Goal: Complete application form

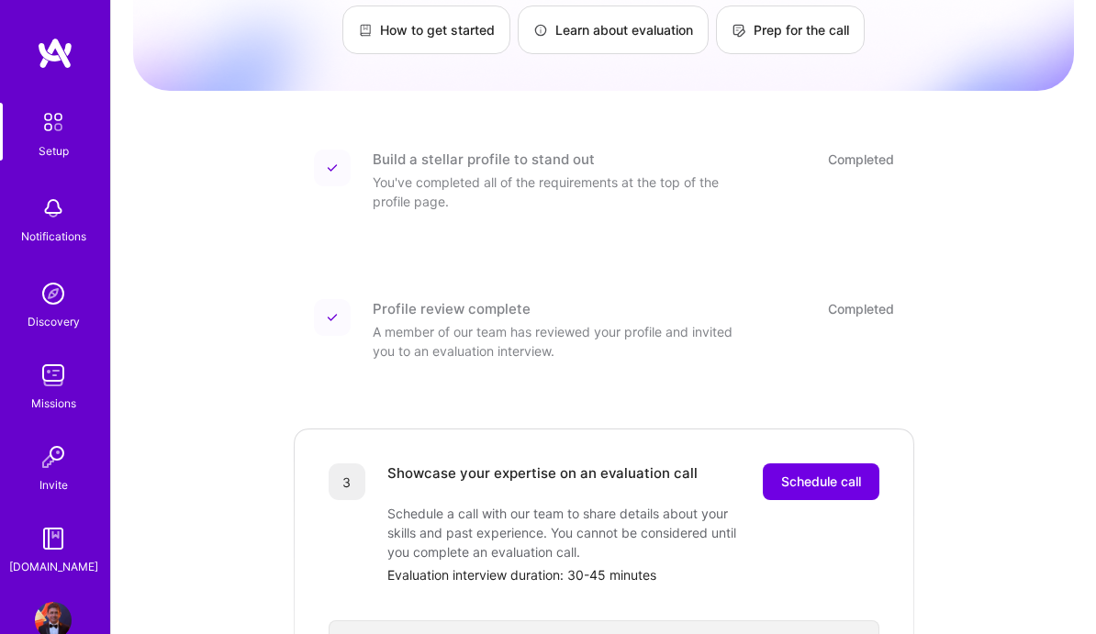
scroll to position [154, 0]
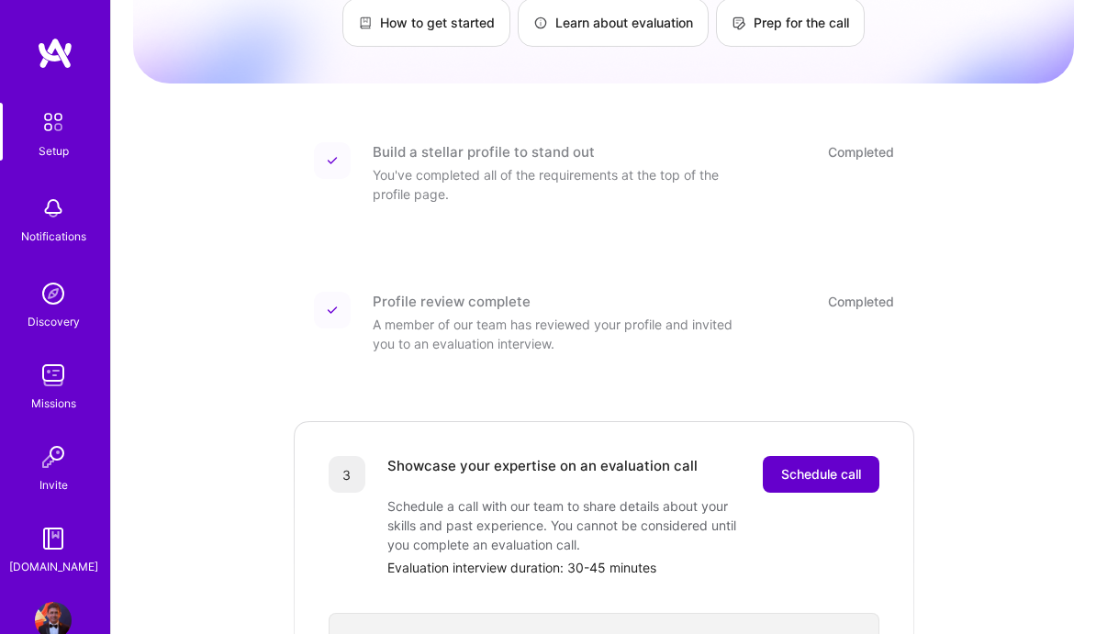
click at [814, 466] on span "Schedule call" at bounding box center [821, 475] width 80 height 18
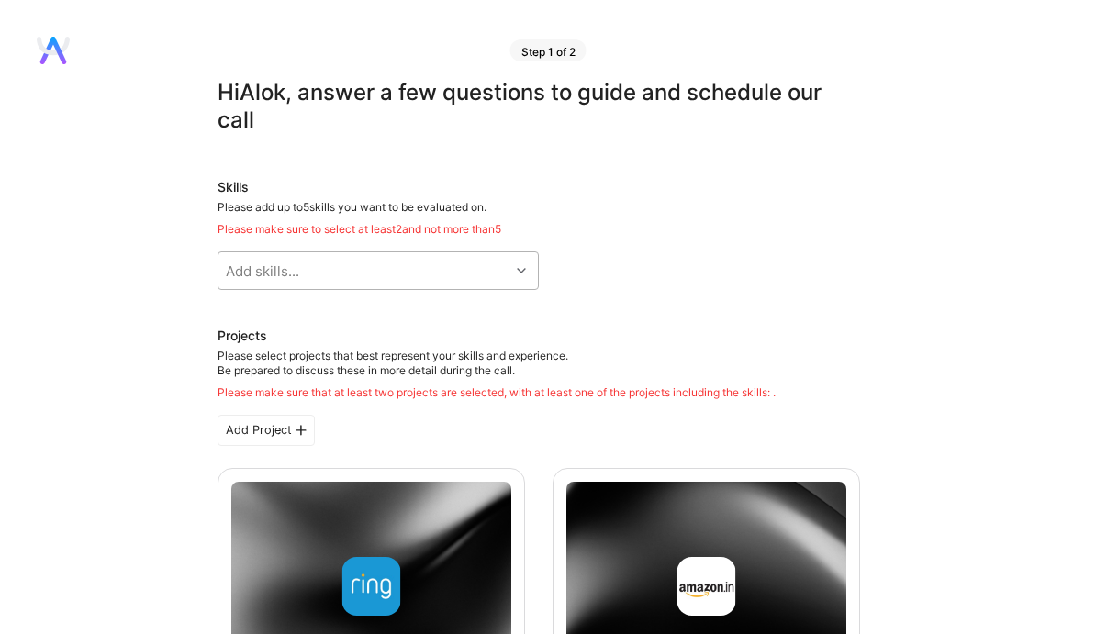
click at [527, 269] on div at bounding box center [524, 271] width 28 height 24
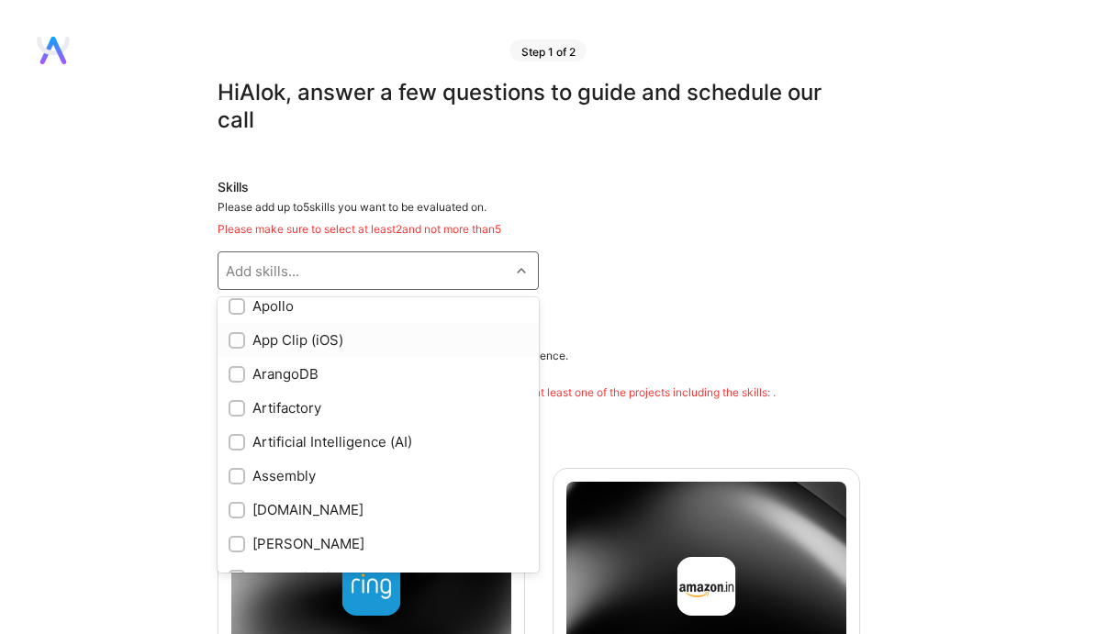
scroll to position [1067, 0]
click at [419, 448] on div "Artificial Intelligence (AI)" at bounding box center [378, 440] width 299 height 19
checkbox input "true"
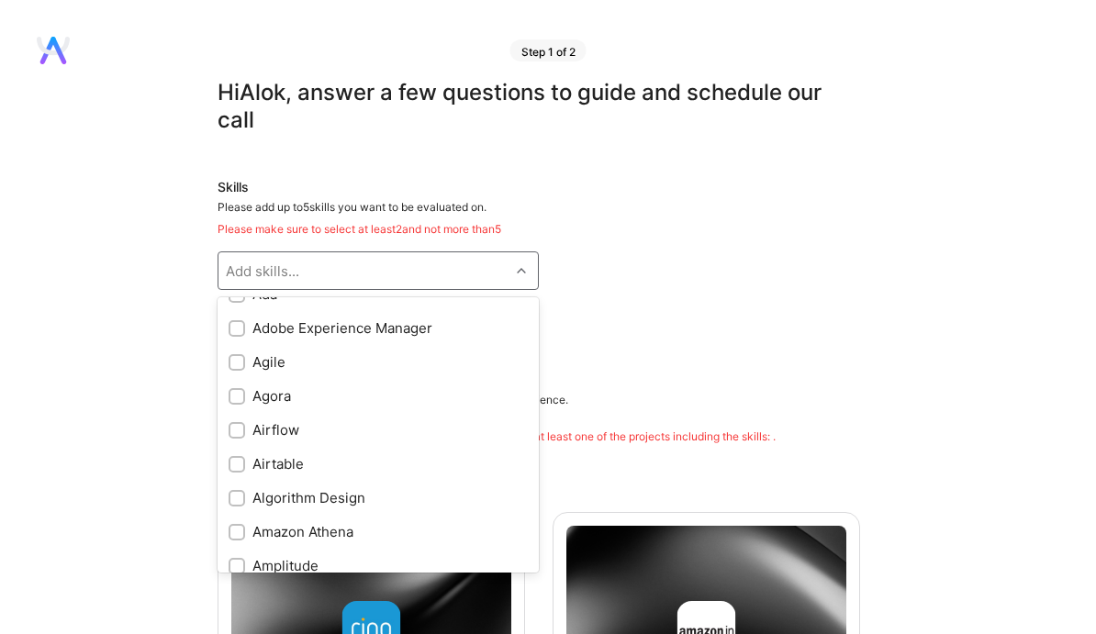
scroll to position [0, 0]
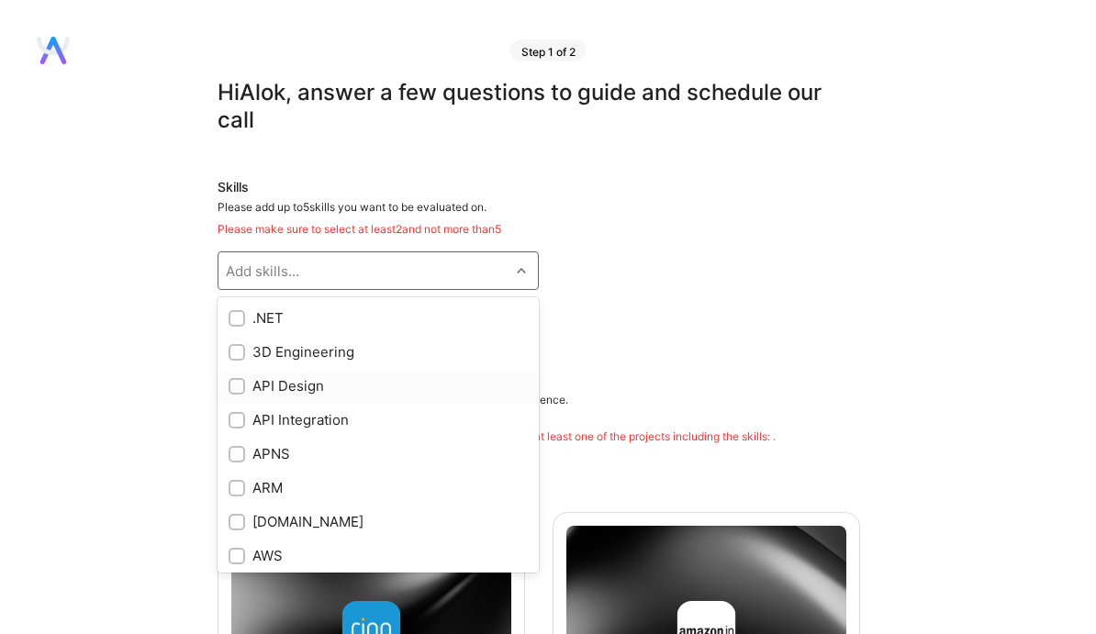
click at [374, 387] on div "API Design" at bounding box center [378, 385] width 299 height 19
checkbox input "true"
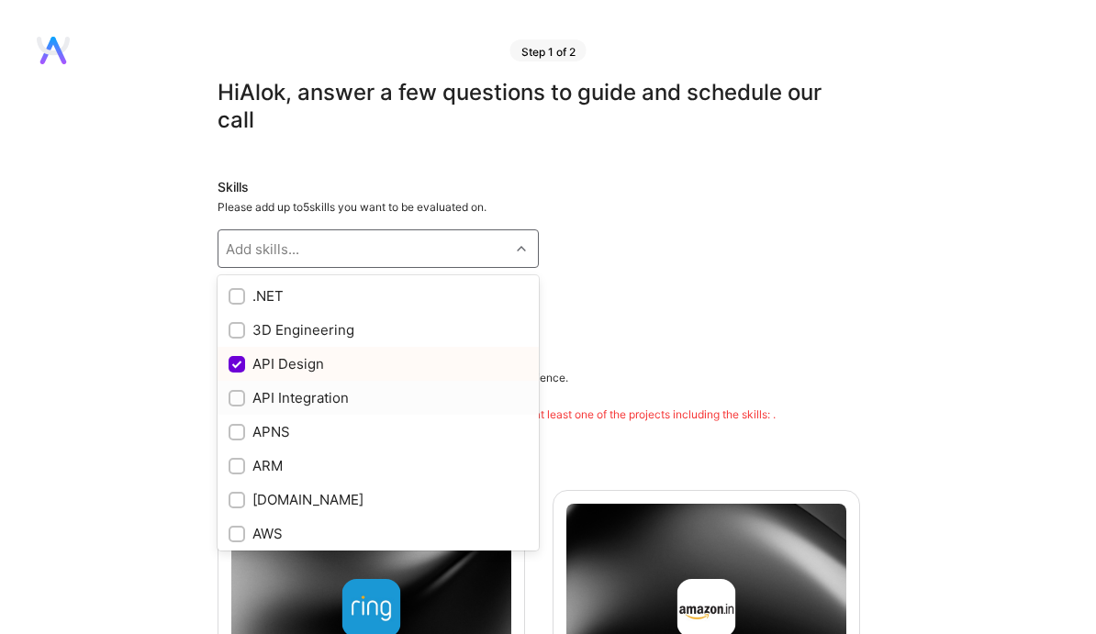
click at [391, 401] on div "API Integration" at bounding box center [378, 397] width 299 height 19
checkbox input "true"
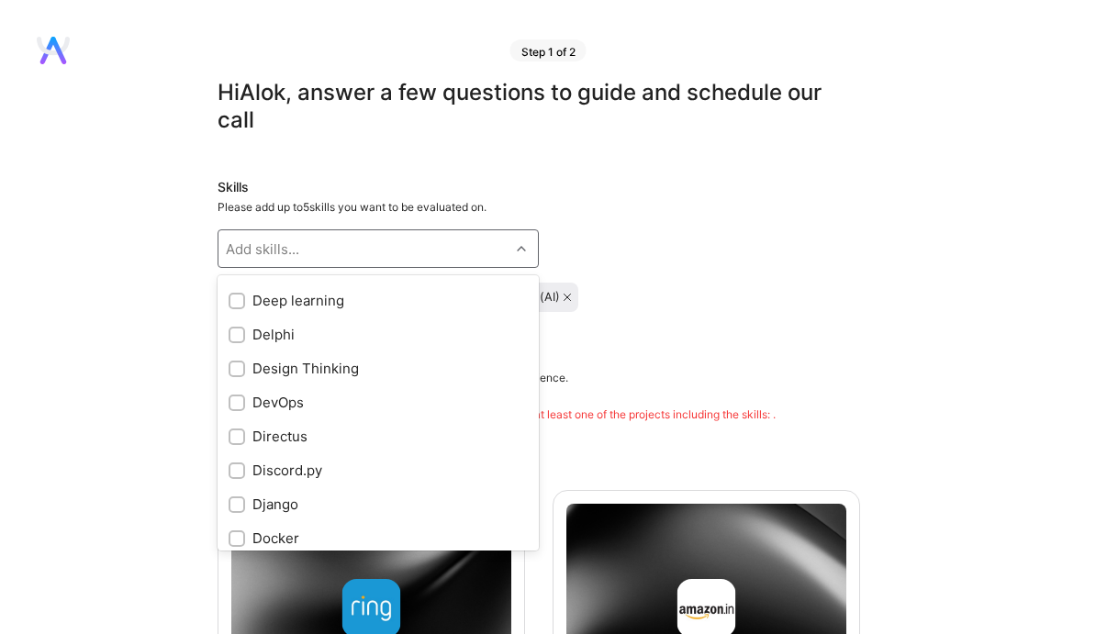
scroll to position [2988, 0]
click at [376, 367] on div "Design Thinking" at bounding box center [378, 365] width 299 height 19
checkbox input "true"
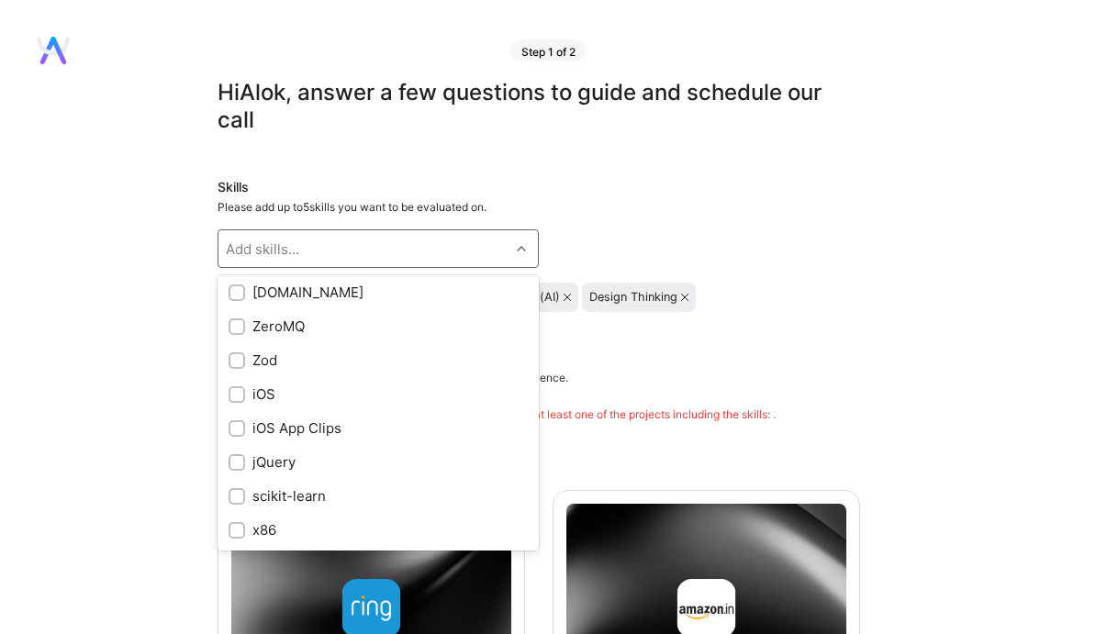
scroll to position [10977, 0]
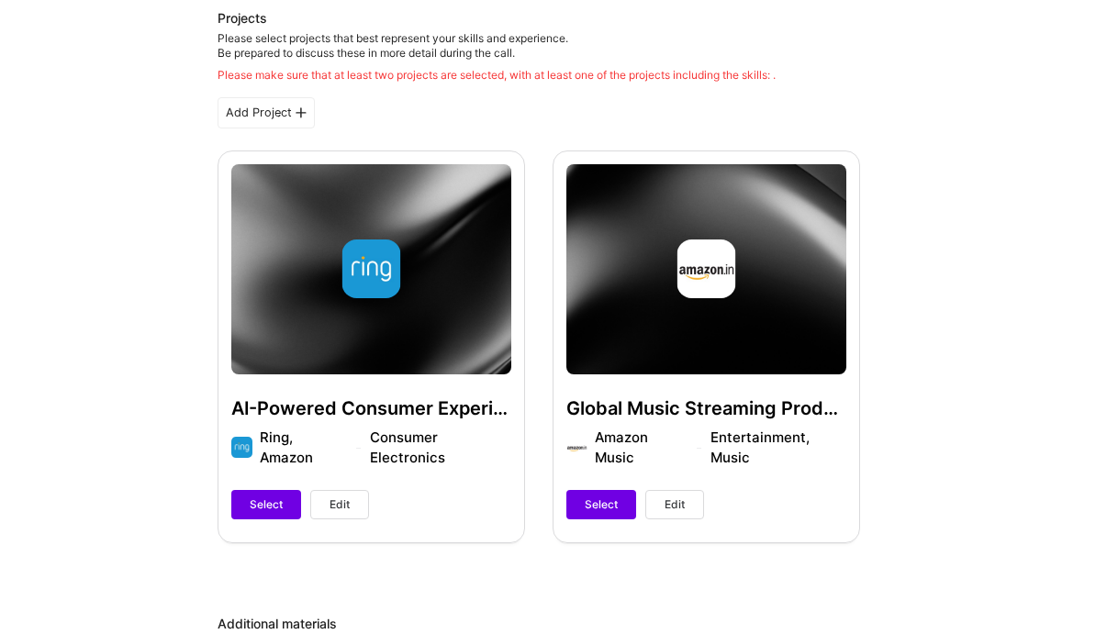
scroll to position [342, 0]
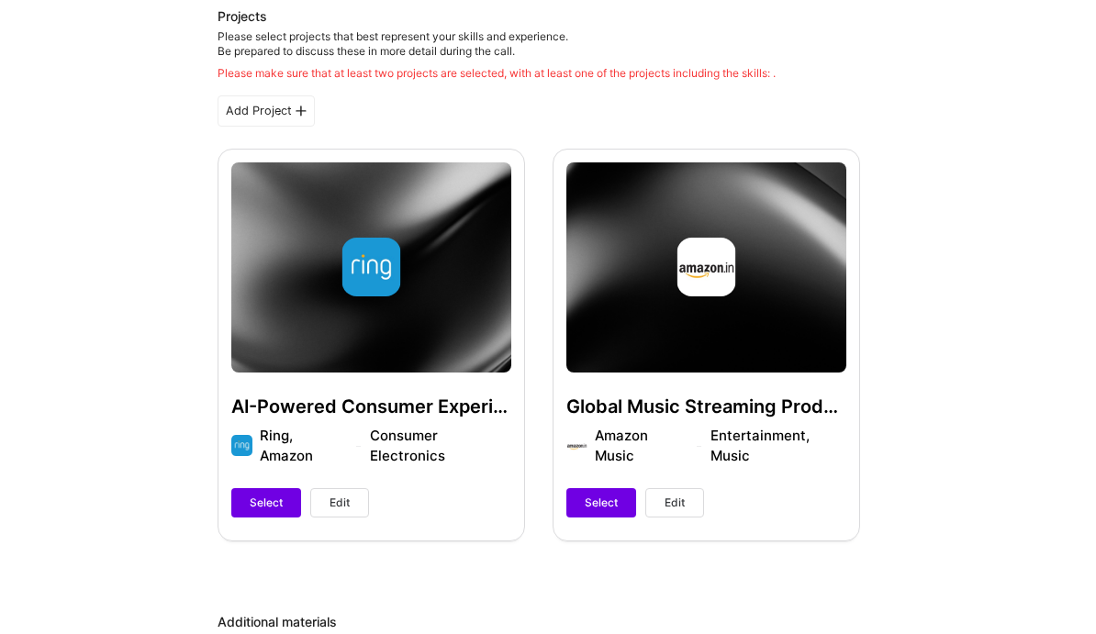
click at [343, 511] on span "Edit" at bounding box center [340, 503] width 20 height 17
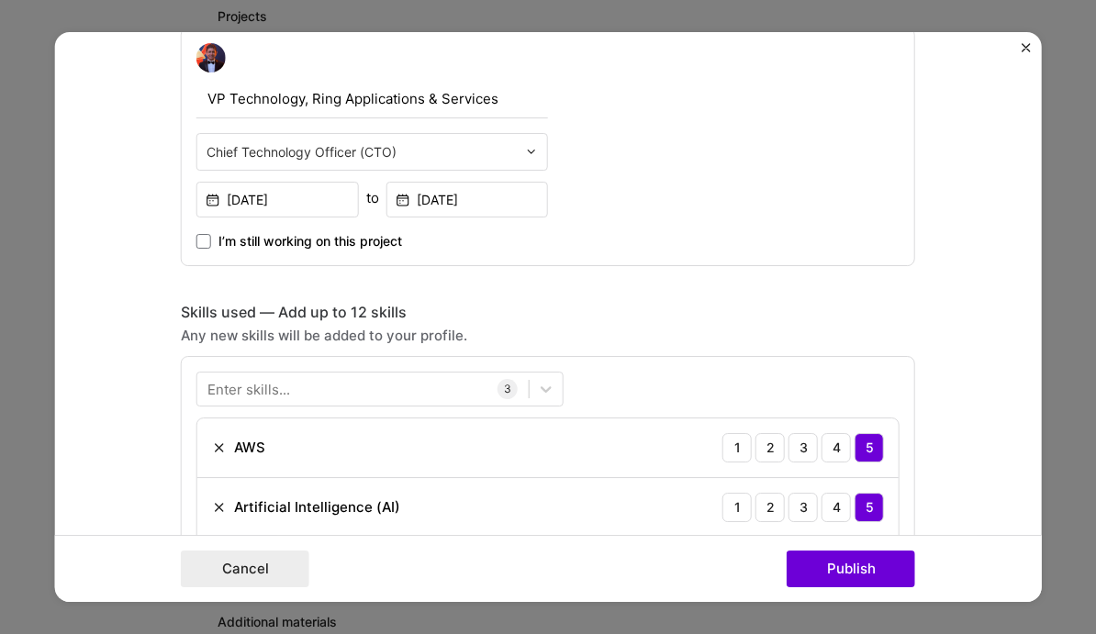
scroll to position [371, 0]
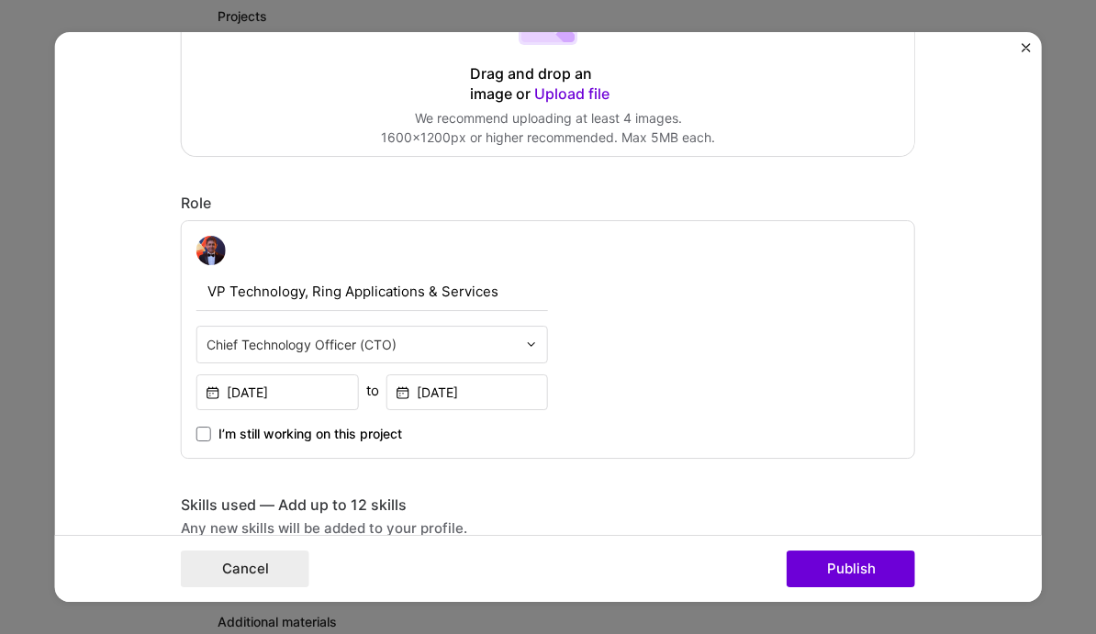
click at [1028, 46] on img "Close" at bounding box center [1025, 47] width 9 height 9
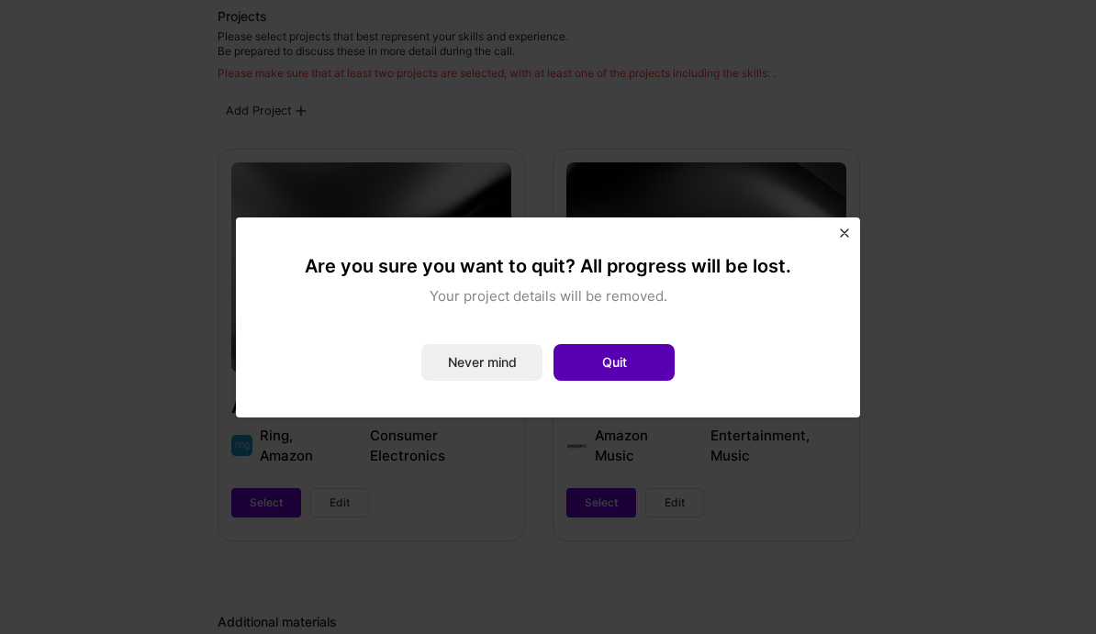
click at [601, 366] on button "Quit" at bounding box center [614, 362] width 121 height 37
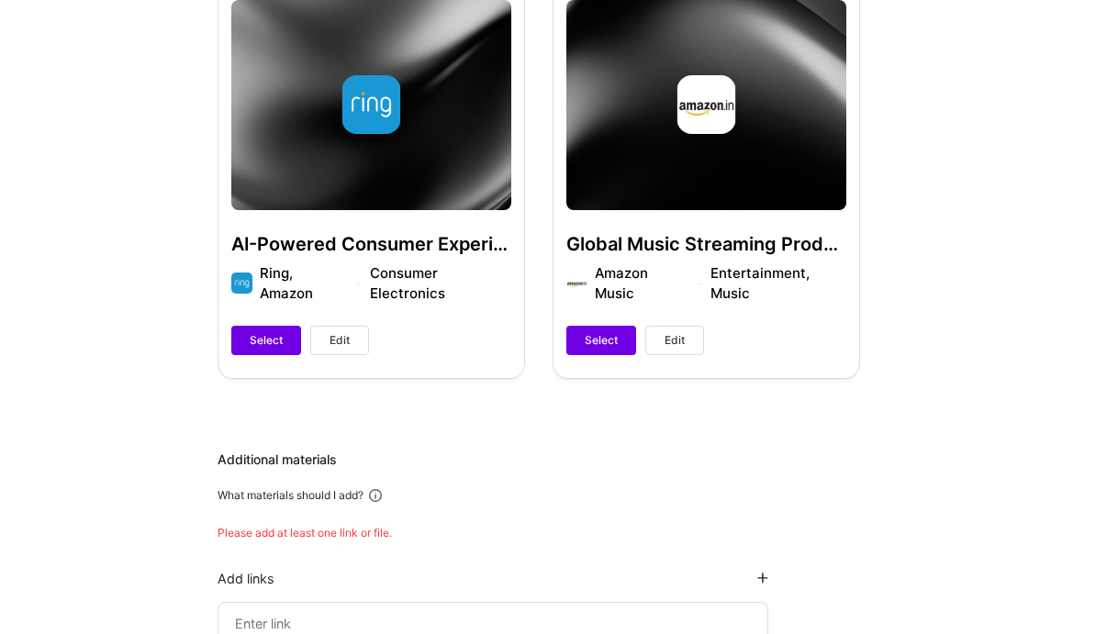
scroll to position [546, 0]
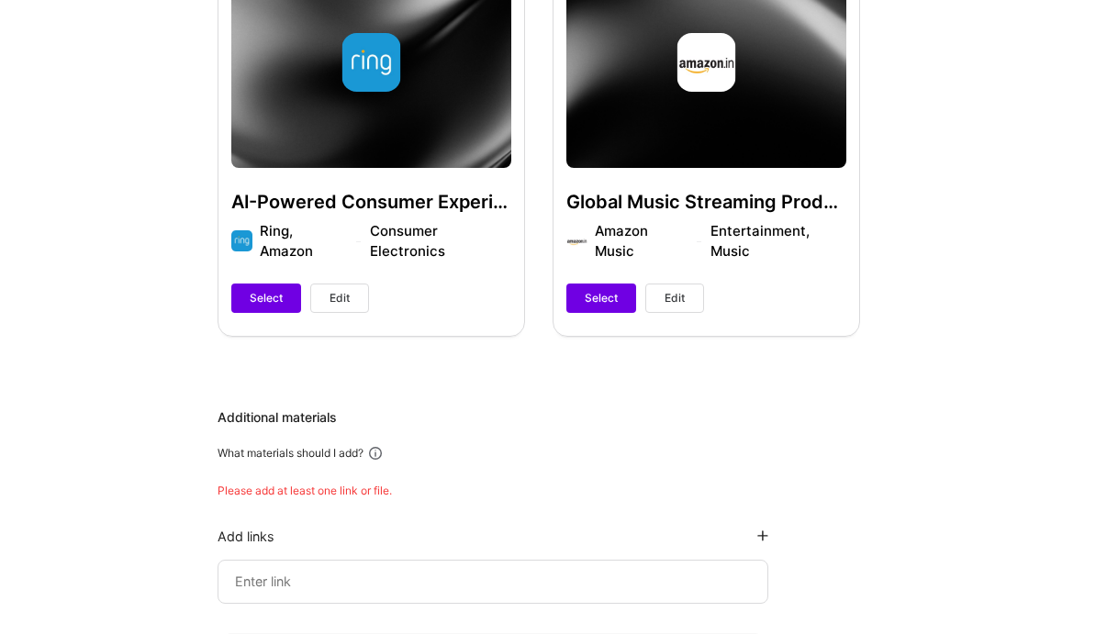
click at [679, 307] on span "Edit" at bounding box center [675, 298] width 20 height 17
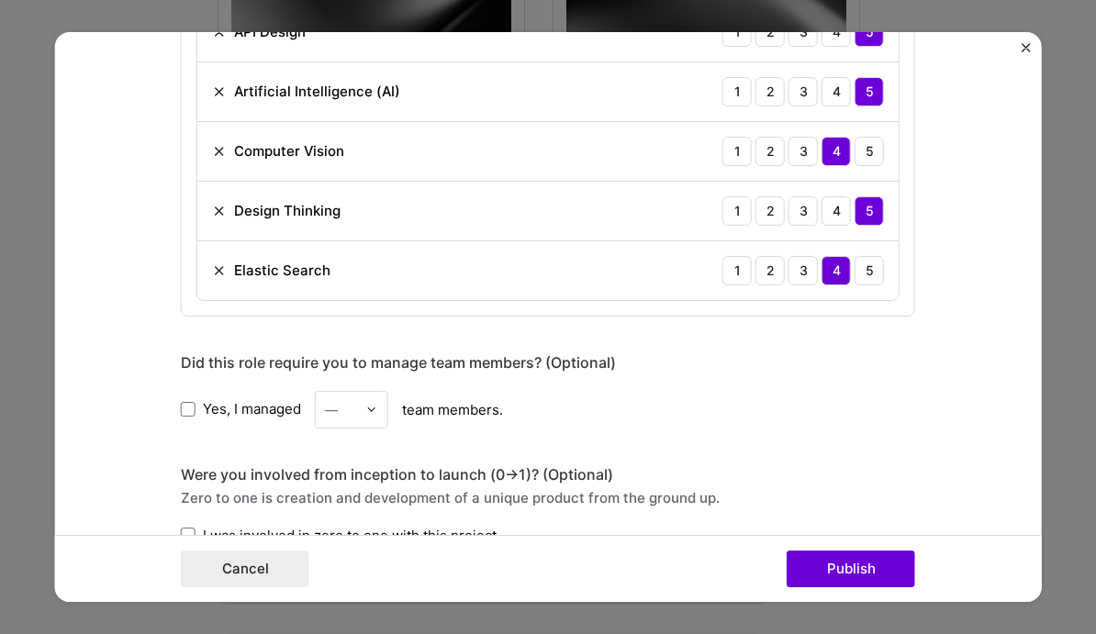
scroll to position [985, 0]
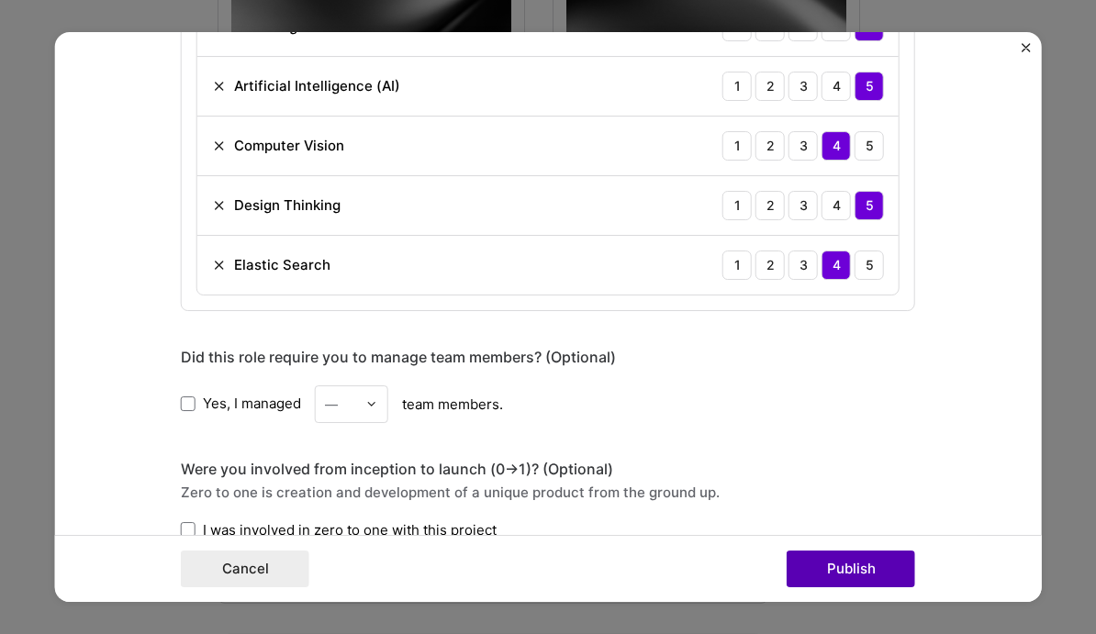
click at [846, 568] on button "Publish" at bounding box center [851, 569] width 129 height 37
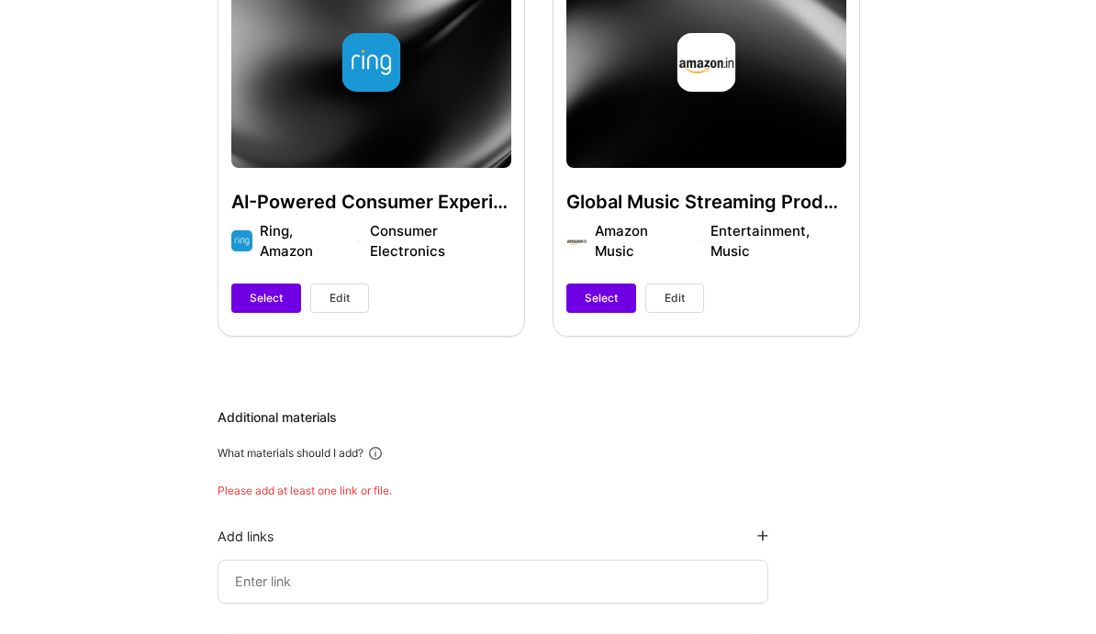
click at [679, 307] on span "Edit" at bounding box center [675, 298] width 20 height 17
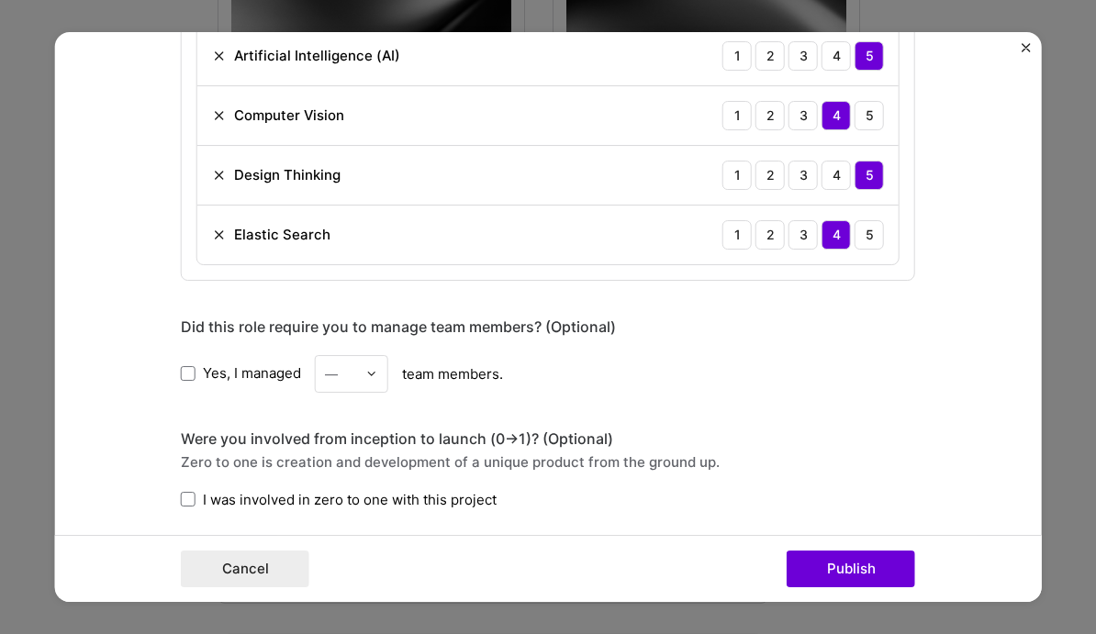
scroll to position [1022, 0]
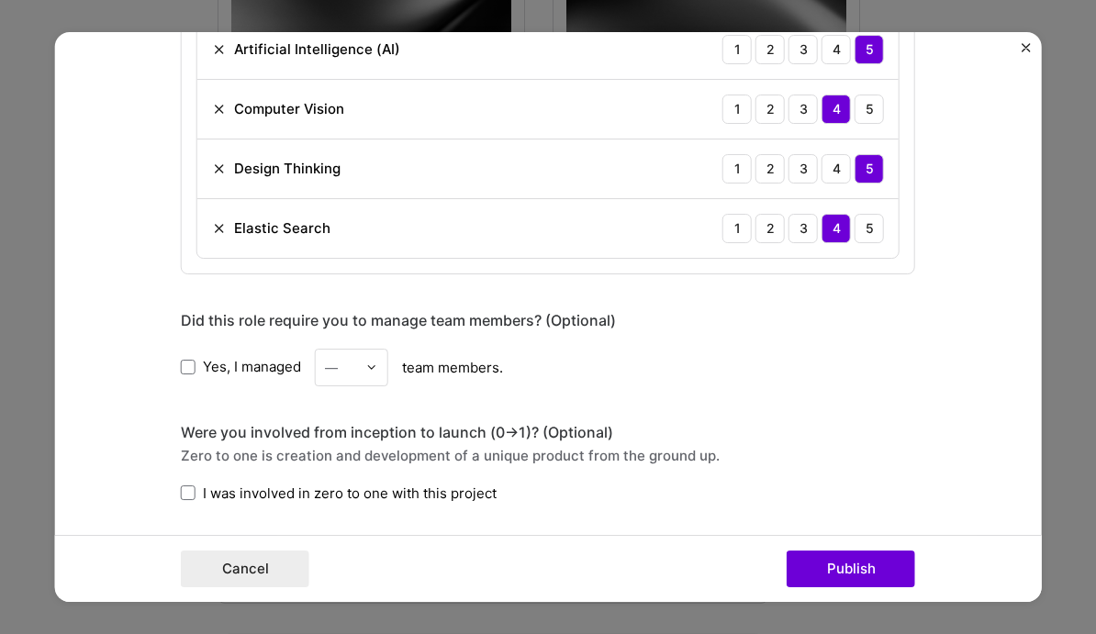
click at [241, 370] on span "Yes, I managed" at bounding box center [252, 366] width 98 height 19
click at [0, 0] on input "Yes, I managed" at bounding box center [0, 0] width 0 height 0
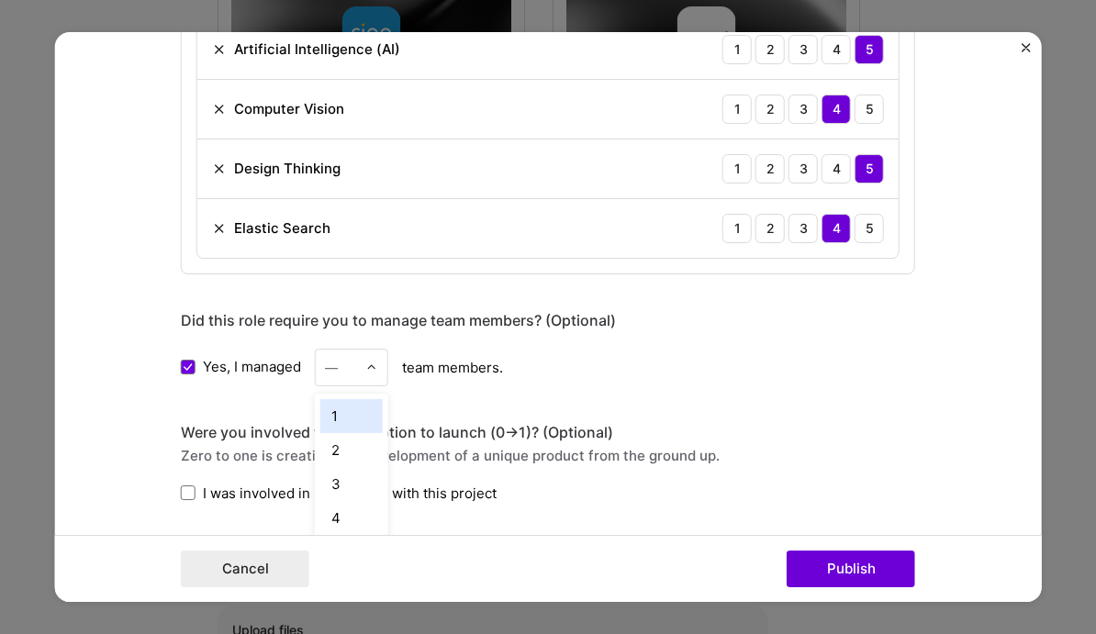
click at [378, 371] on div at bounding box center [376, 368] width 21 height 36
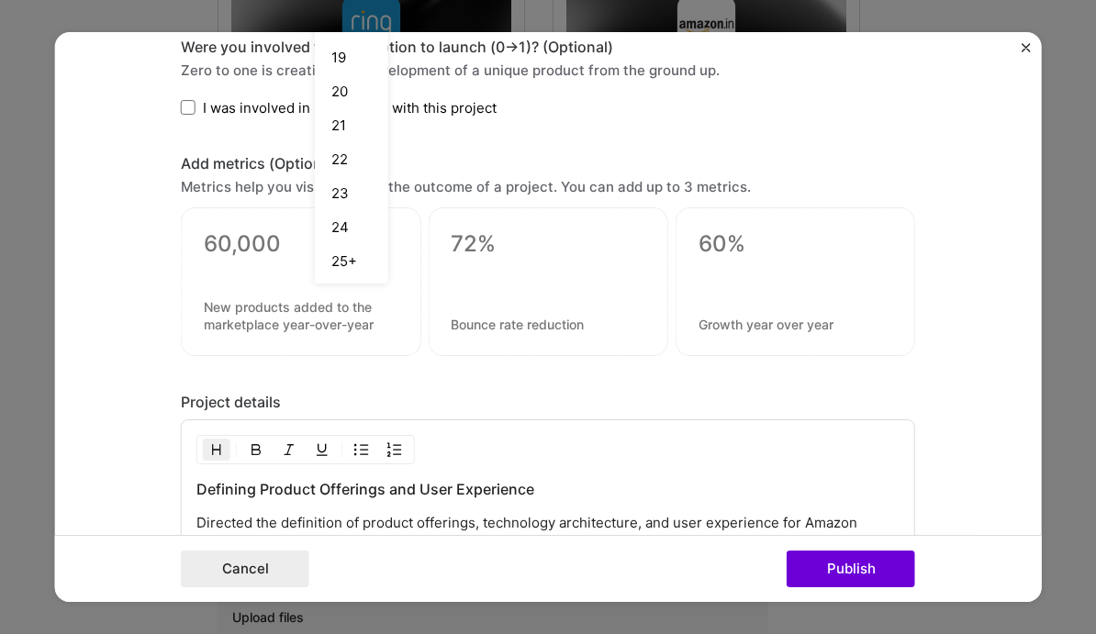
scroll to position [585, 0]
click at [344, 259] on div "25+" at bounding box center [351, 261] width 62 height 34
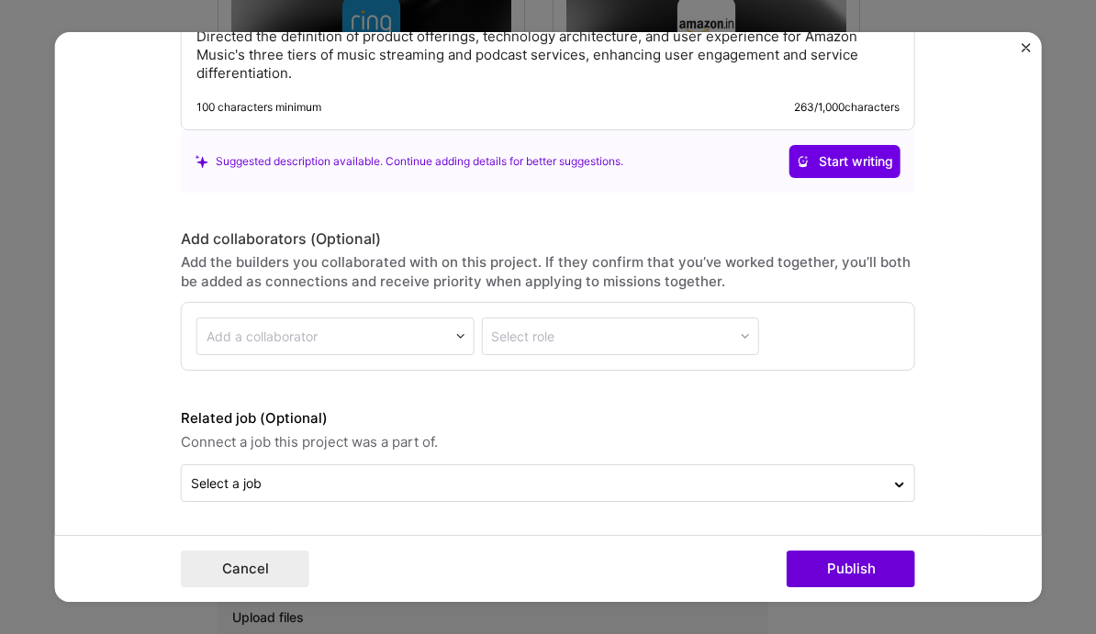
scroll to position [1892, 0]
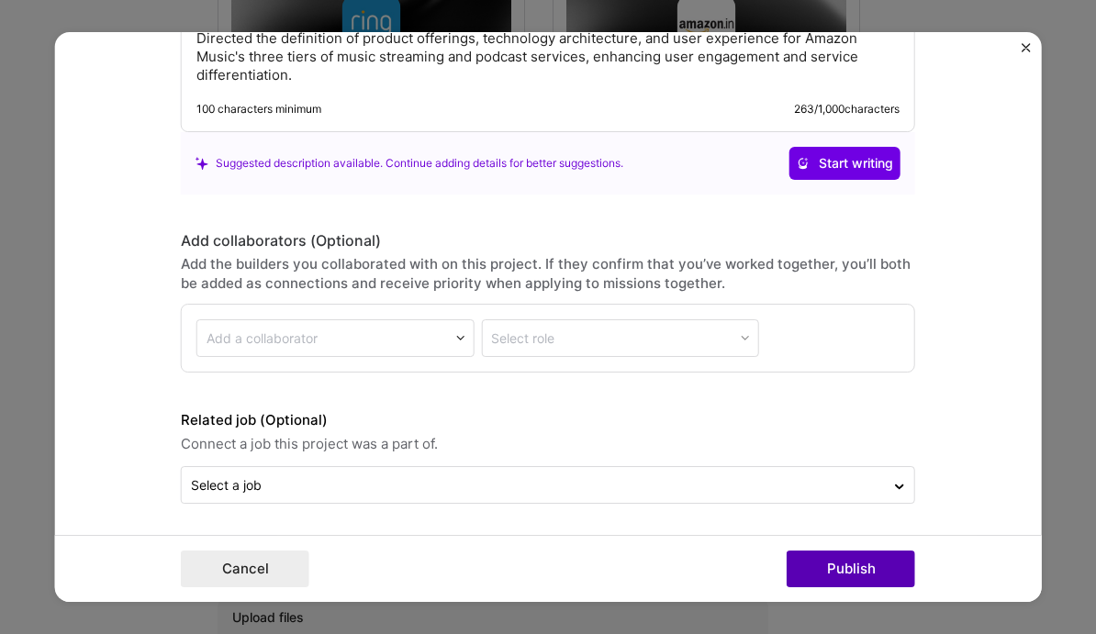
click at [836, 562] on button "Publish" at bounding box center [851, 569] width 129 height 37
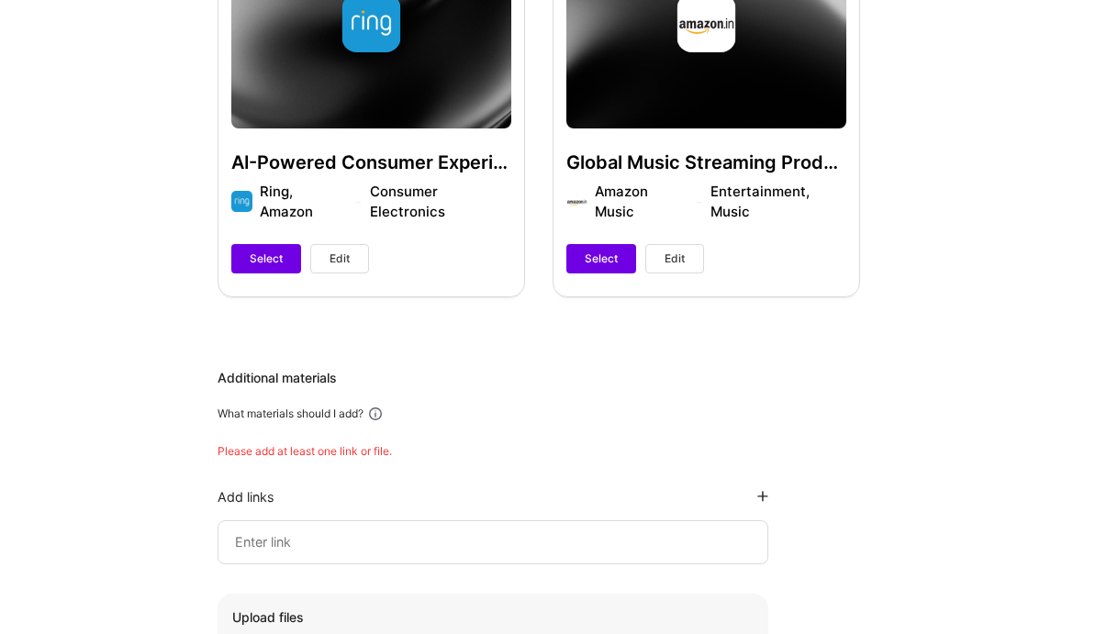
click at [344, 267] on span "Edit" at bounding box center [340, 259] width 20 height 17
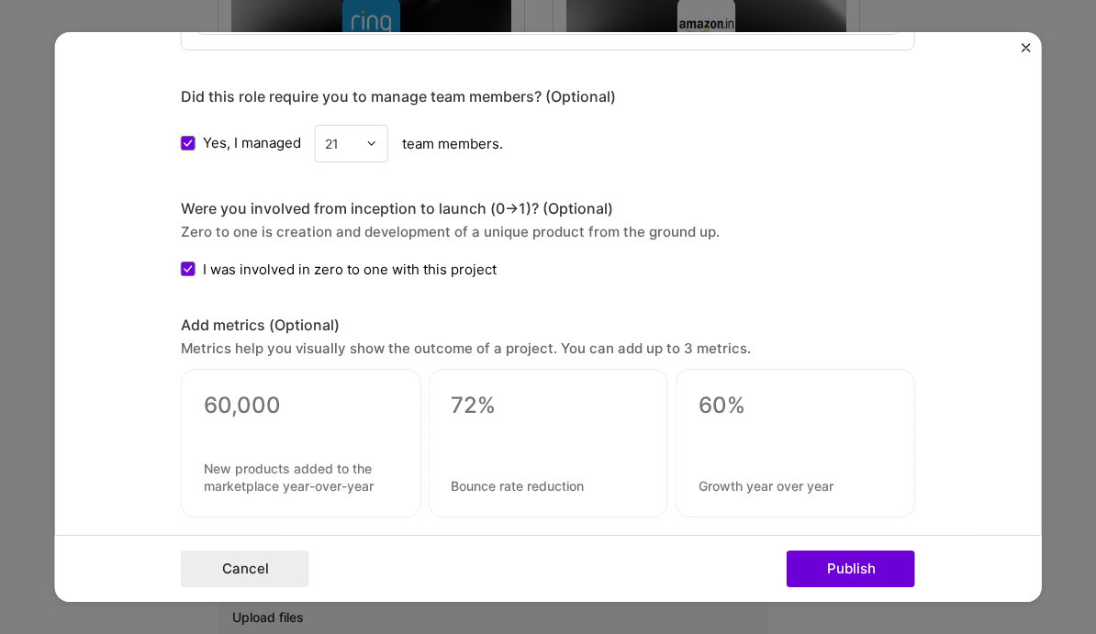
scroll to position [1100, 0]
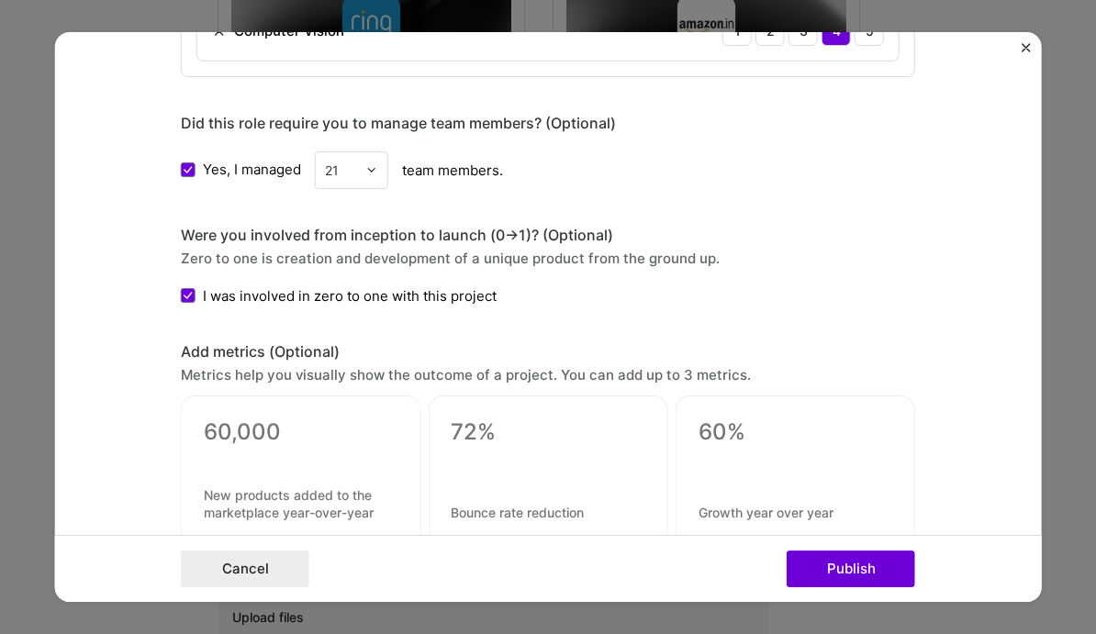
click at [371, 157] on div at bounding box center [376, 170] width 21 height 36
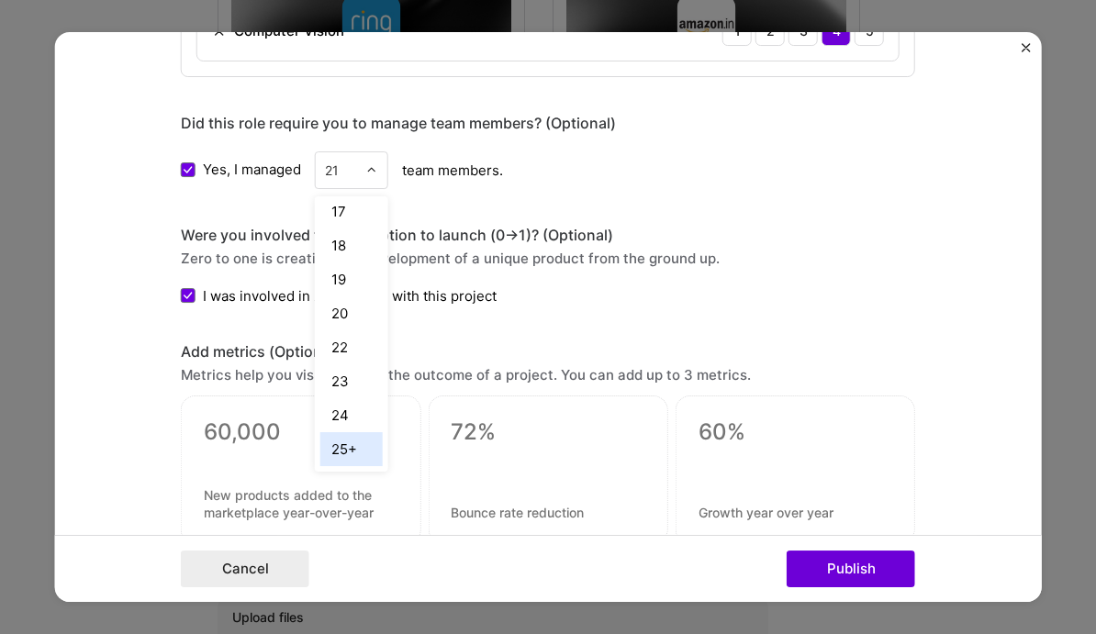
click at [364, 450] on div "25+" at bounding box center [351, 449] width 62 height 34
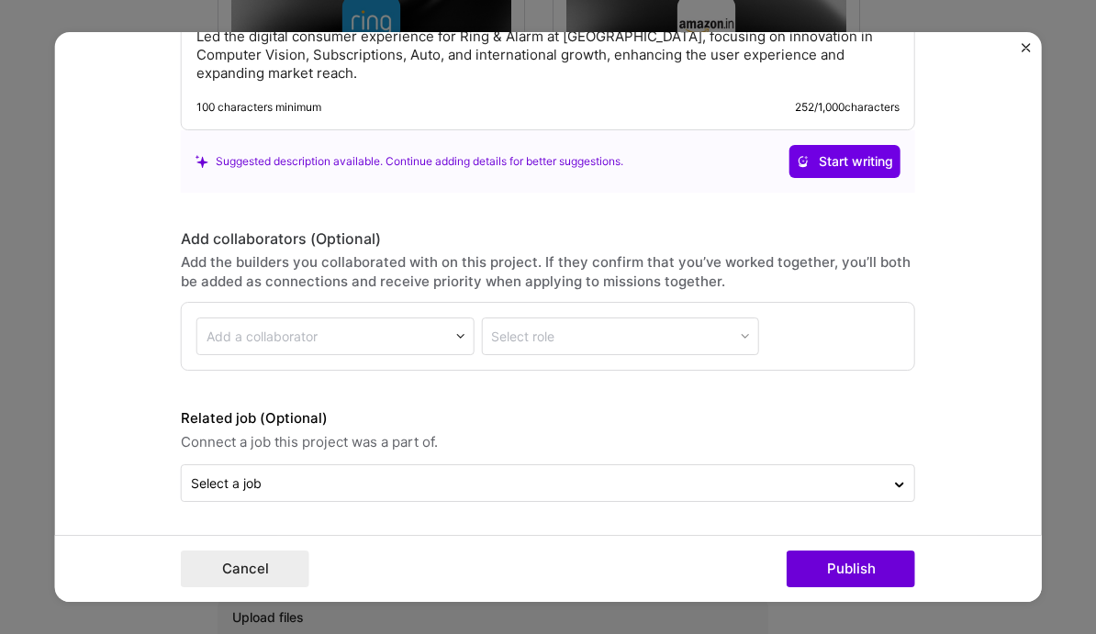
scroll to position [1773, 0]
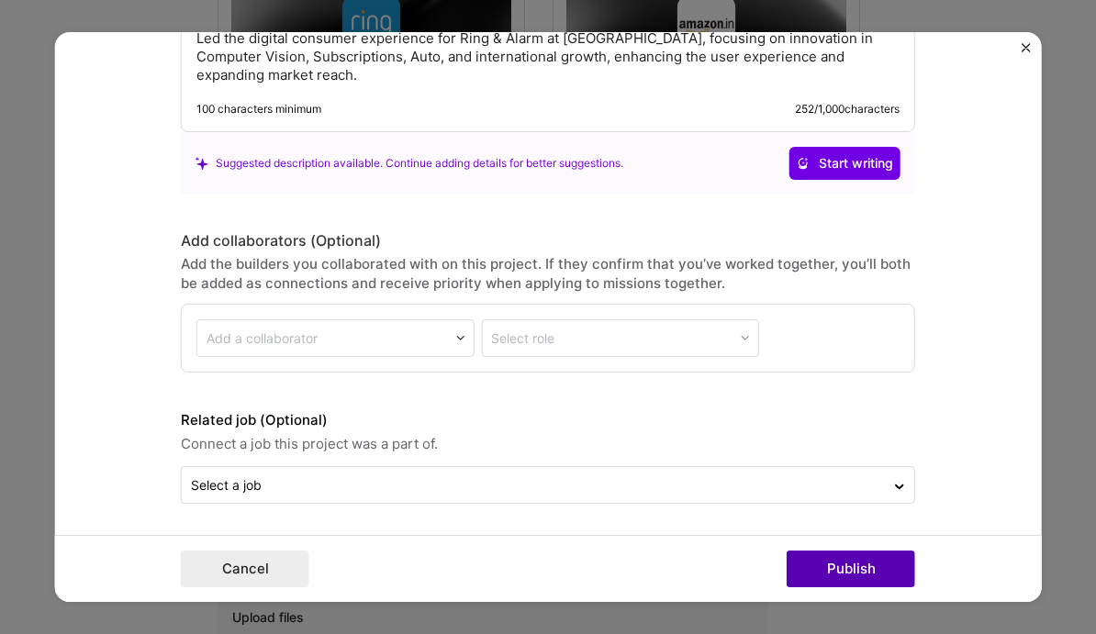
click at [829, 578] on button "Publish" at bounding box center [851, 569] width 129 height 37
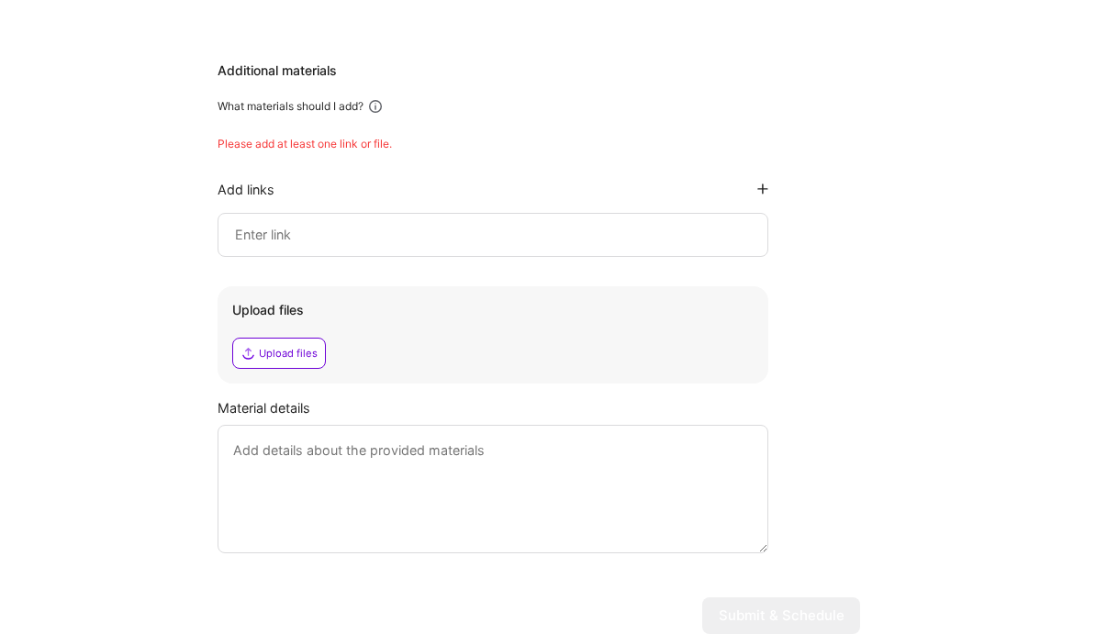
scroll to position [888, 0]
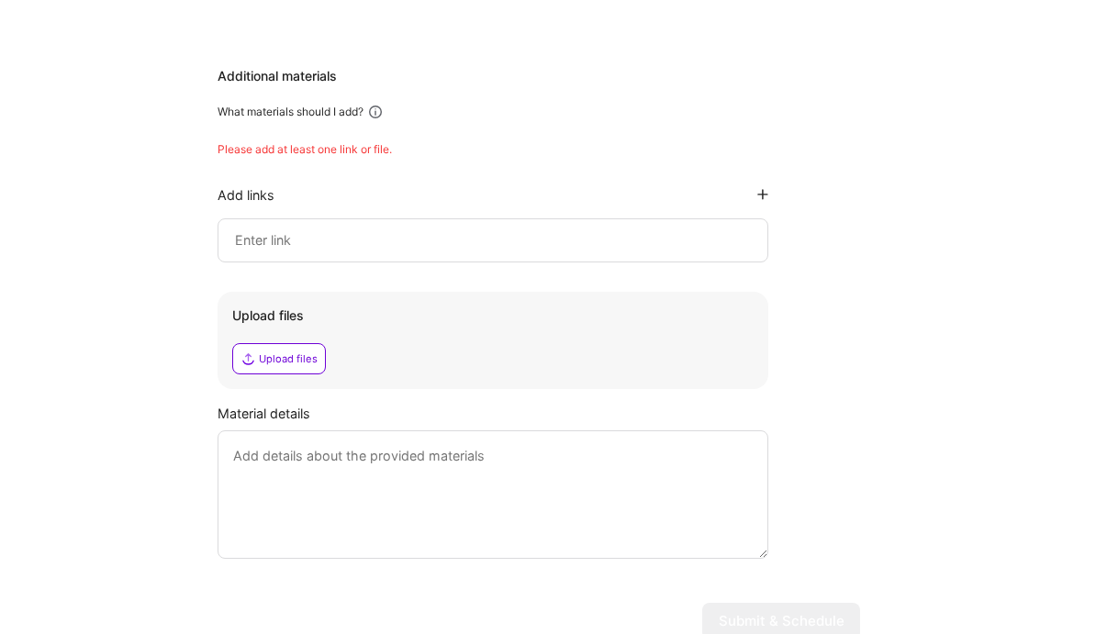
click at [544, 252] on input at bounding box center [493, 241] width 520 height 22
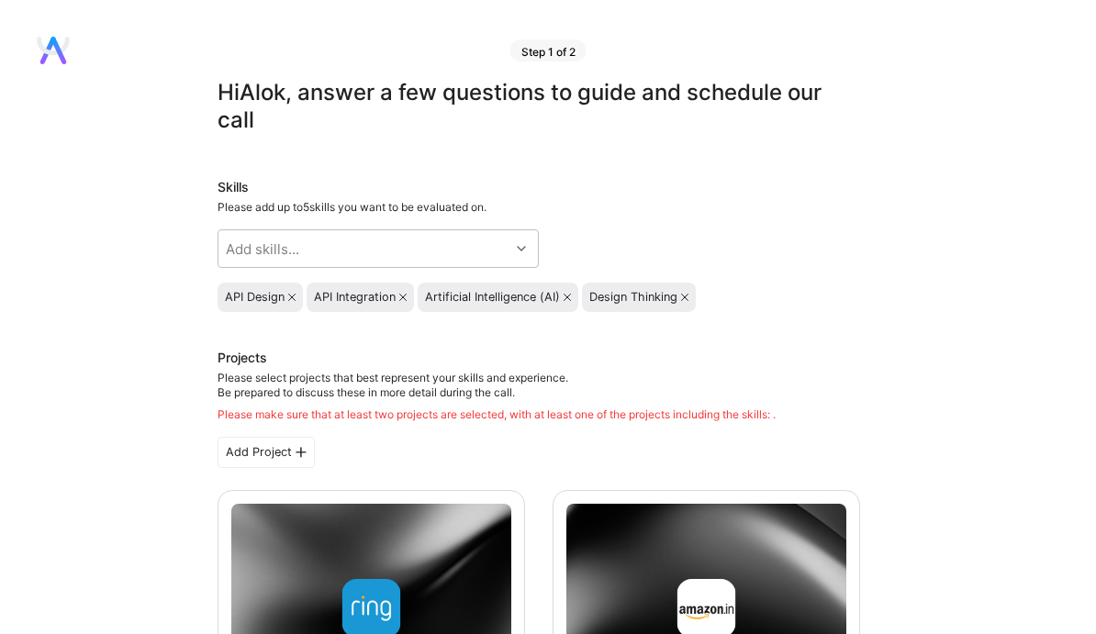
scroll to position [0, 0]
